Goal: Information Seeking & Learning: Learn about a topic

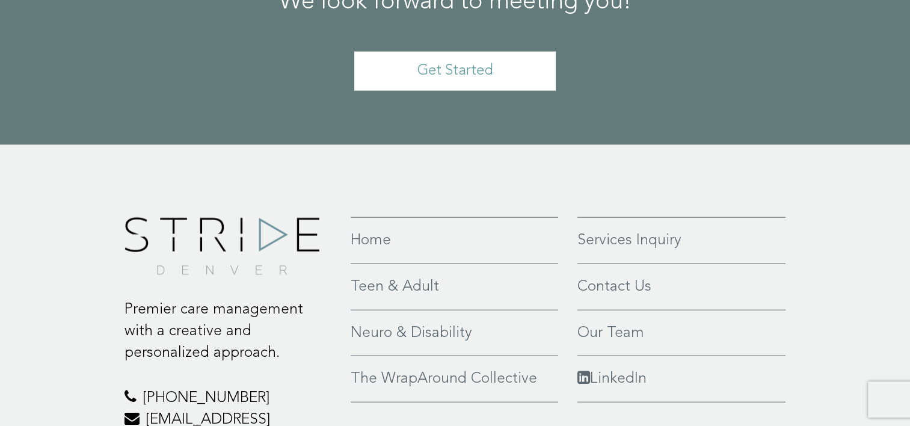
scroll to position [2811, 0]
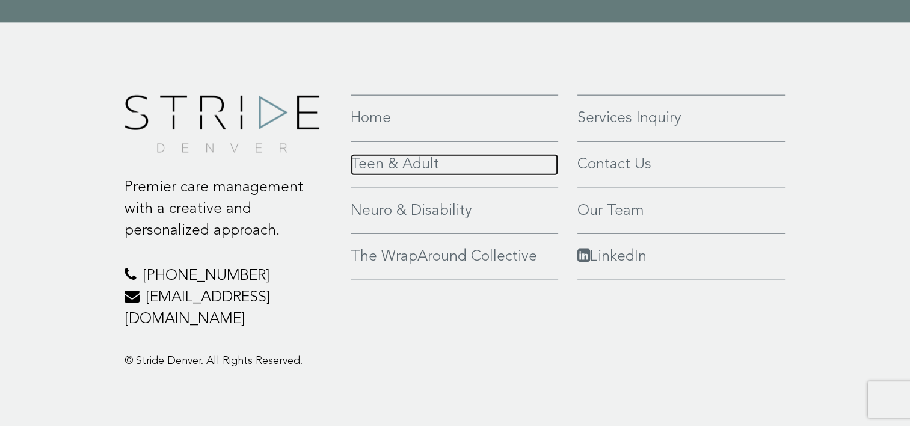
click at [380, 167] on link "Teen & Adult" at bounding box center [455, 165] width 208 height 22
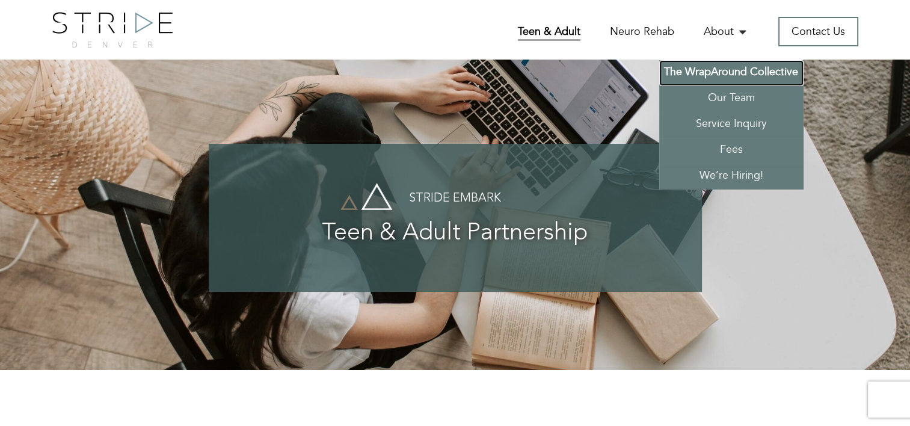
click at [730, 75] on link "The WrapAround Collective" at bounding box center [732, 73] width 144 height 26
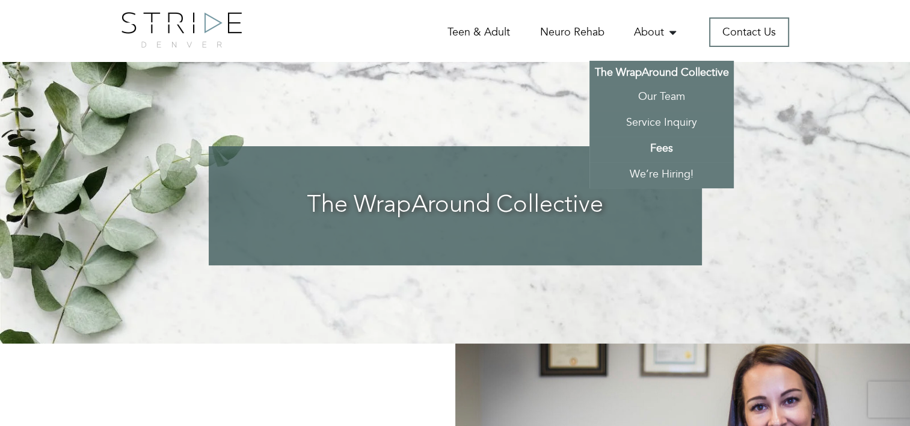
click at [654, 149] on link "Fees" at bounding box center [662, 150] width 144 height 26
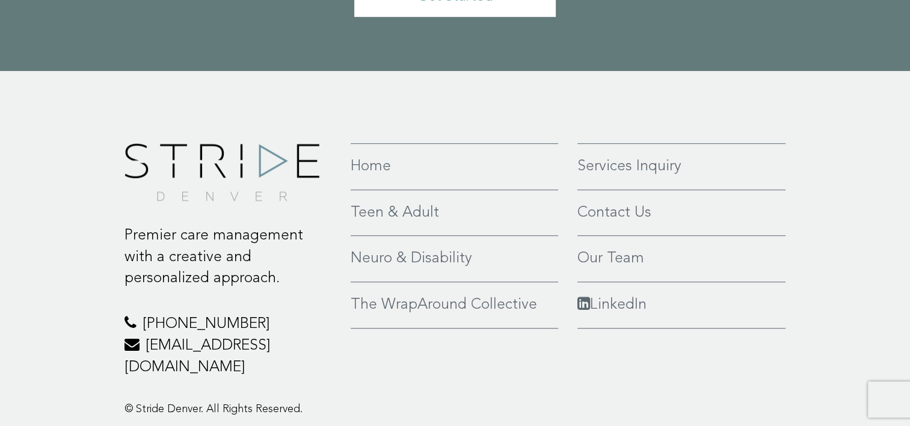
scroll to position [825, 0]
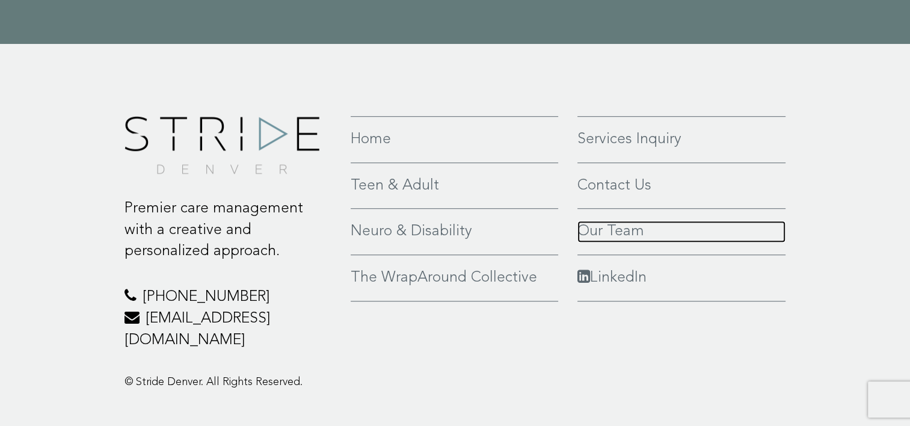
click at [607, 221] on link "Our Team" at bounding box center [682, 232] width 209 height 22
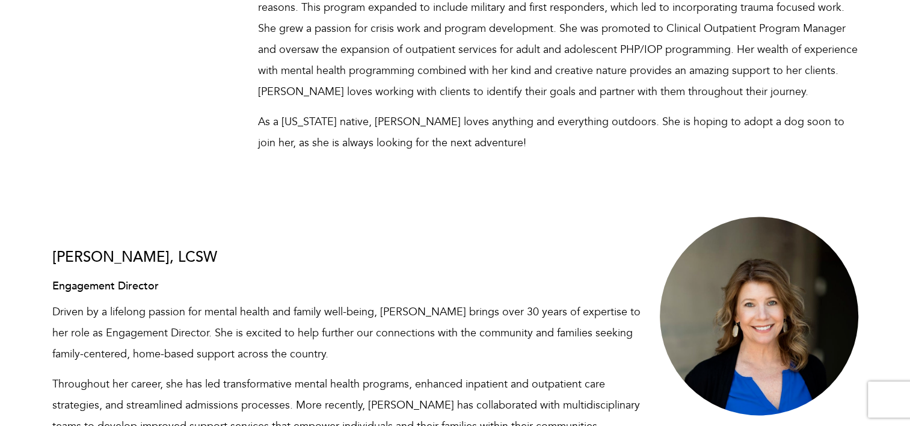
scroll to position [1810, 0]
